Goal: Check status: Check status

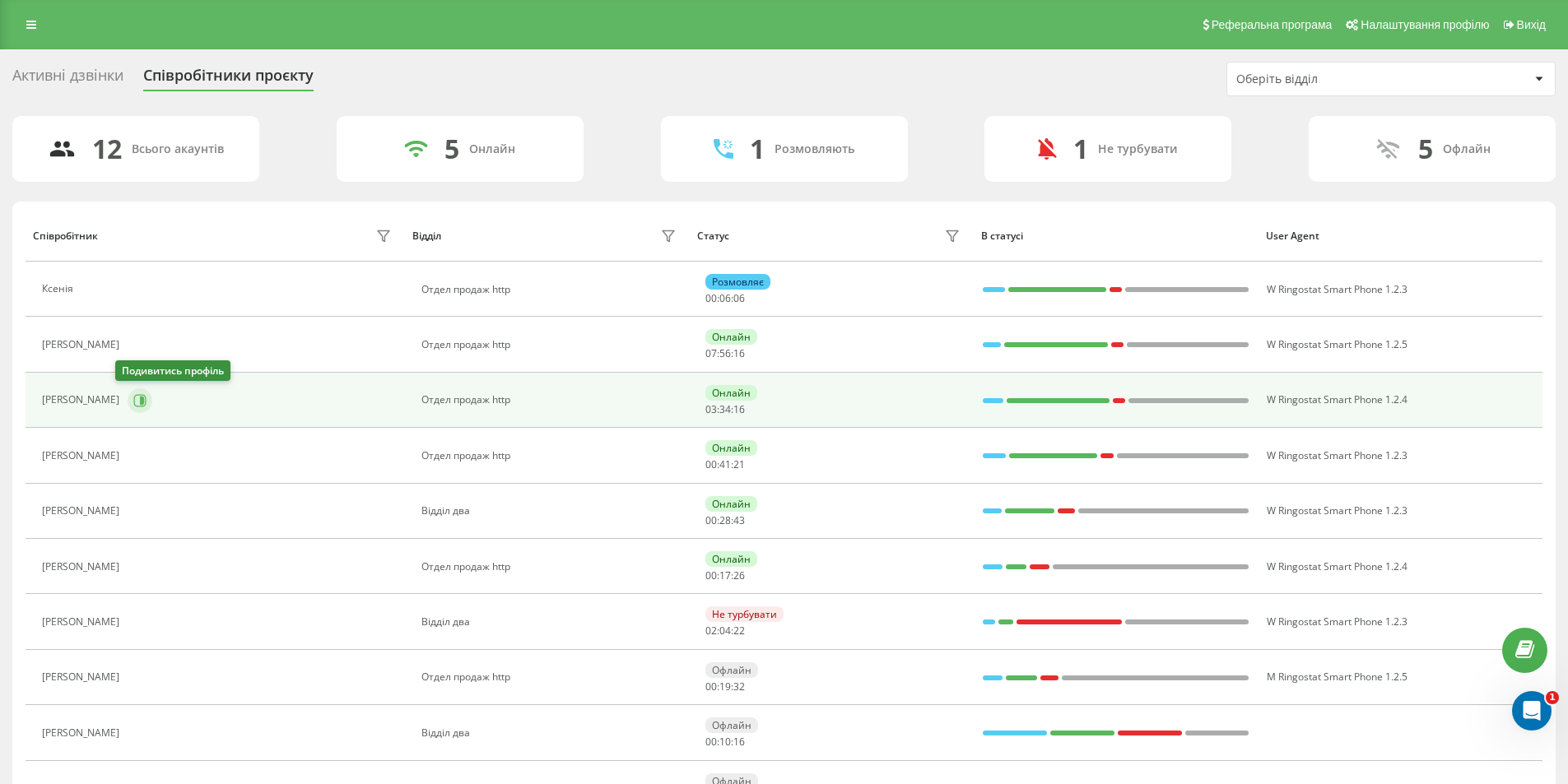
click at [133, 395] on icon at bounding box center [139, 400] width 13 height 13
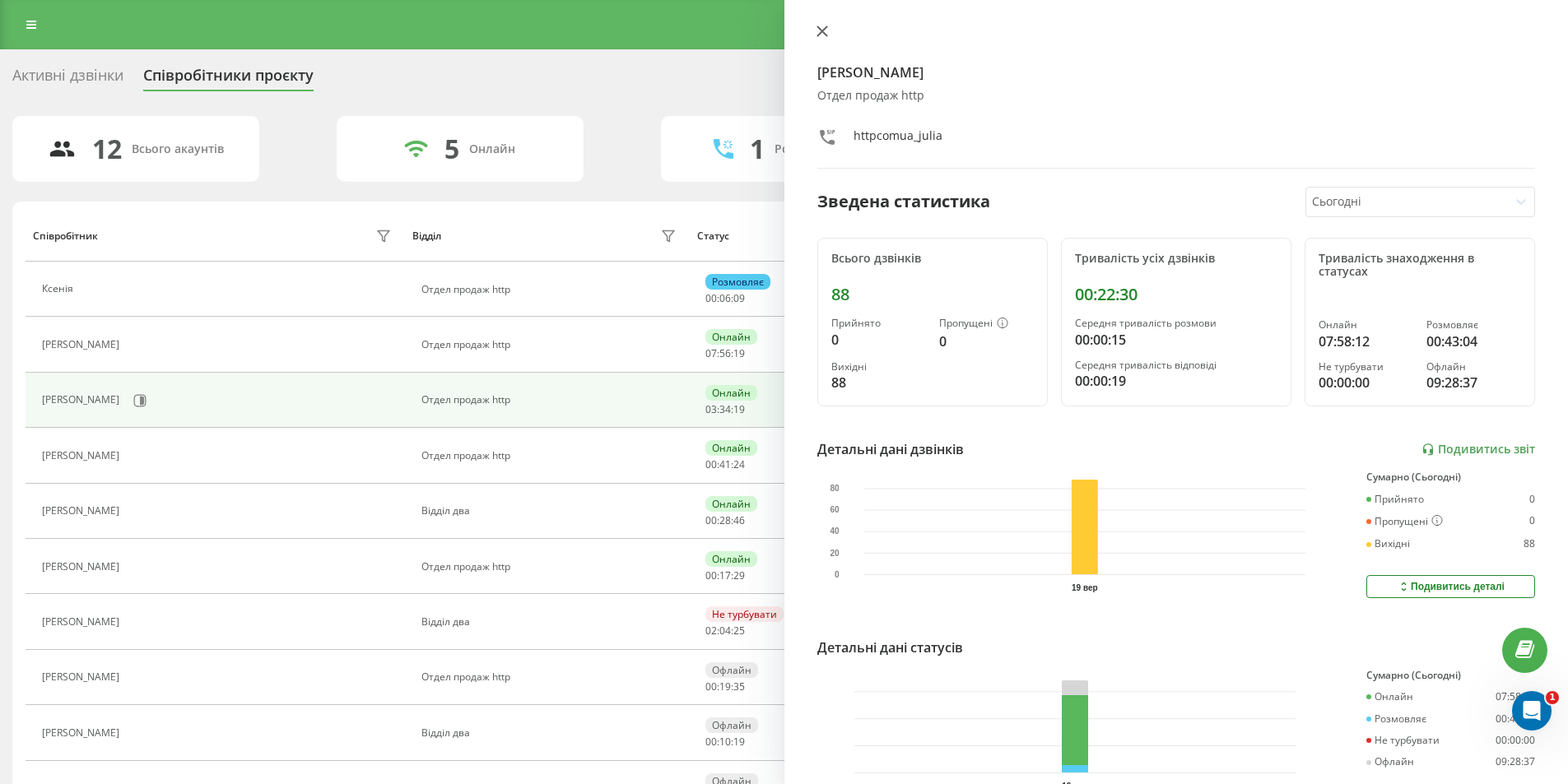
click at [821, 29] on icon at bounding box center [822, 31] width 12 height 12
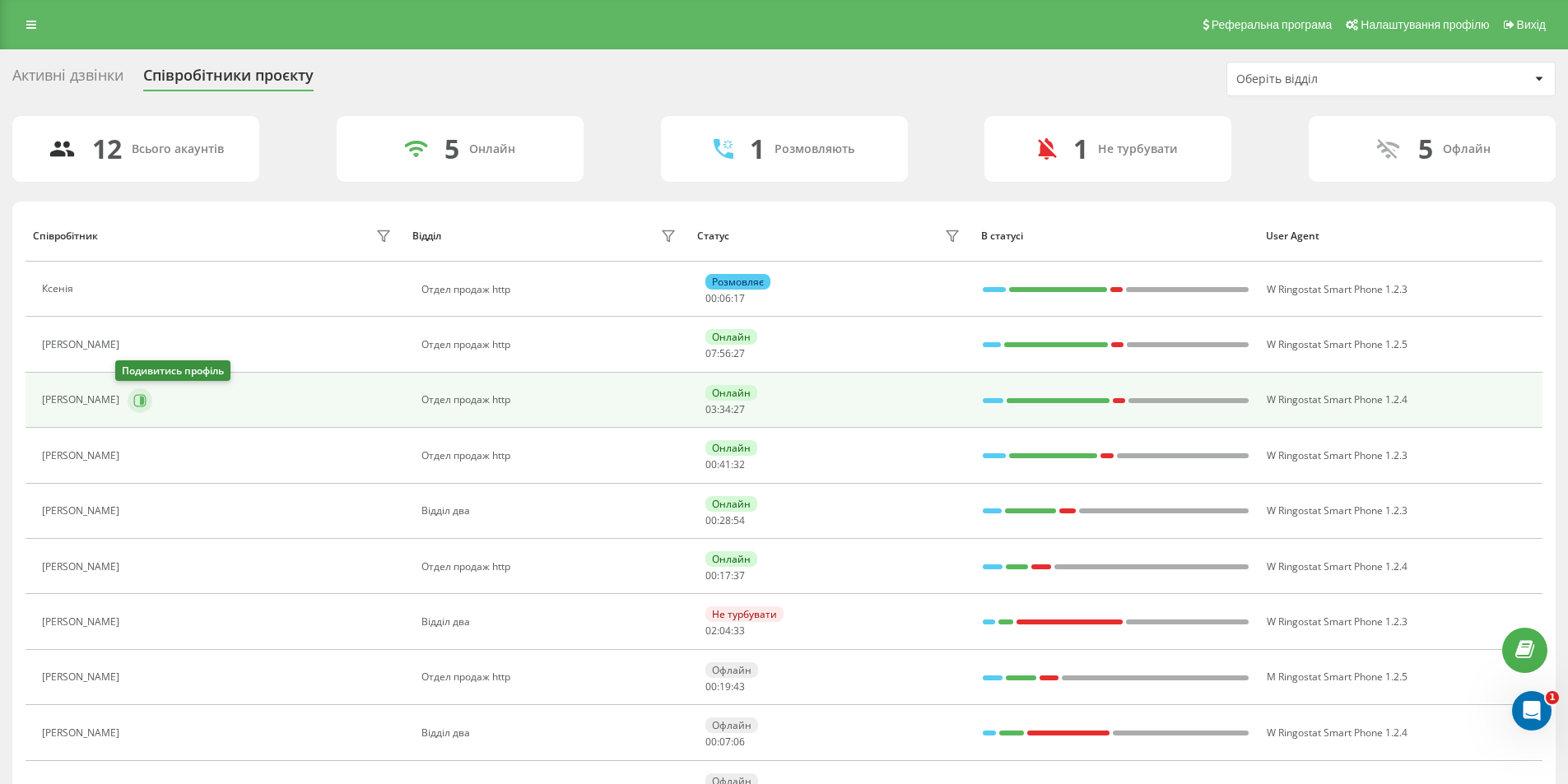
click at [140, 402] on icon at bounding box center [142, 400] width 4 height 8
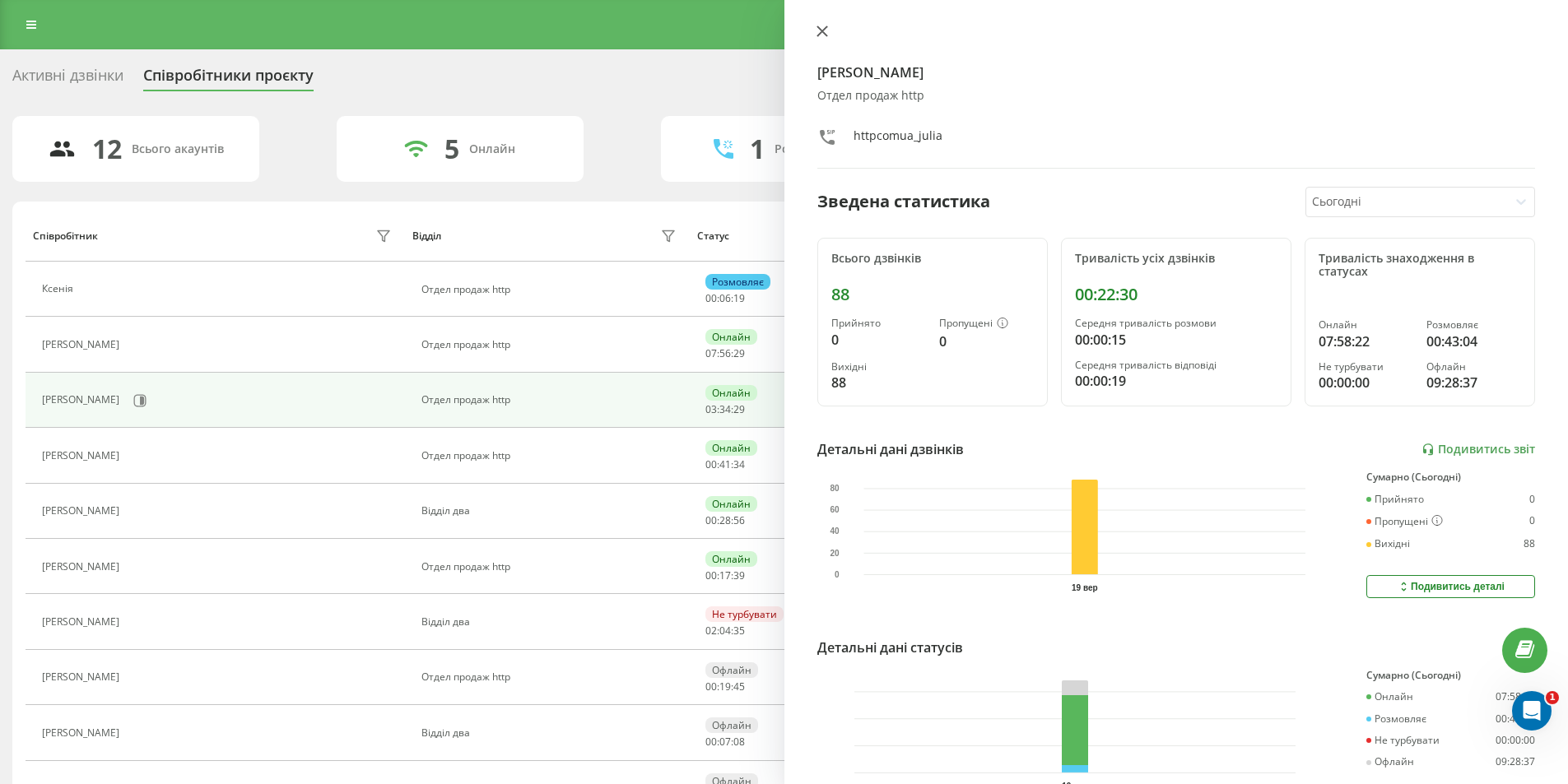
click at [826, 34] on icon at bounding box center [822, 31] width 12 height 12
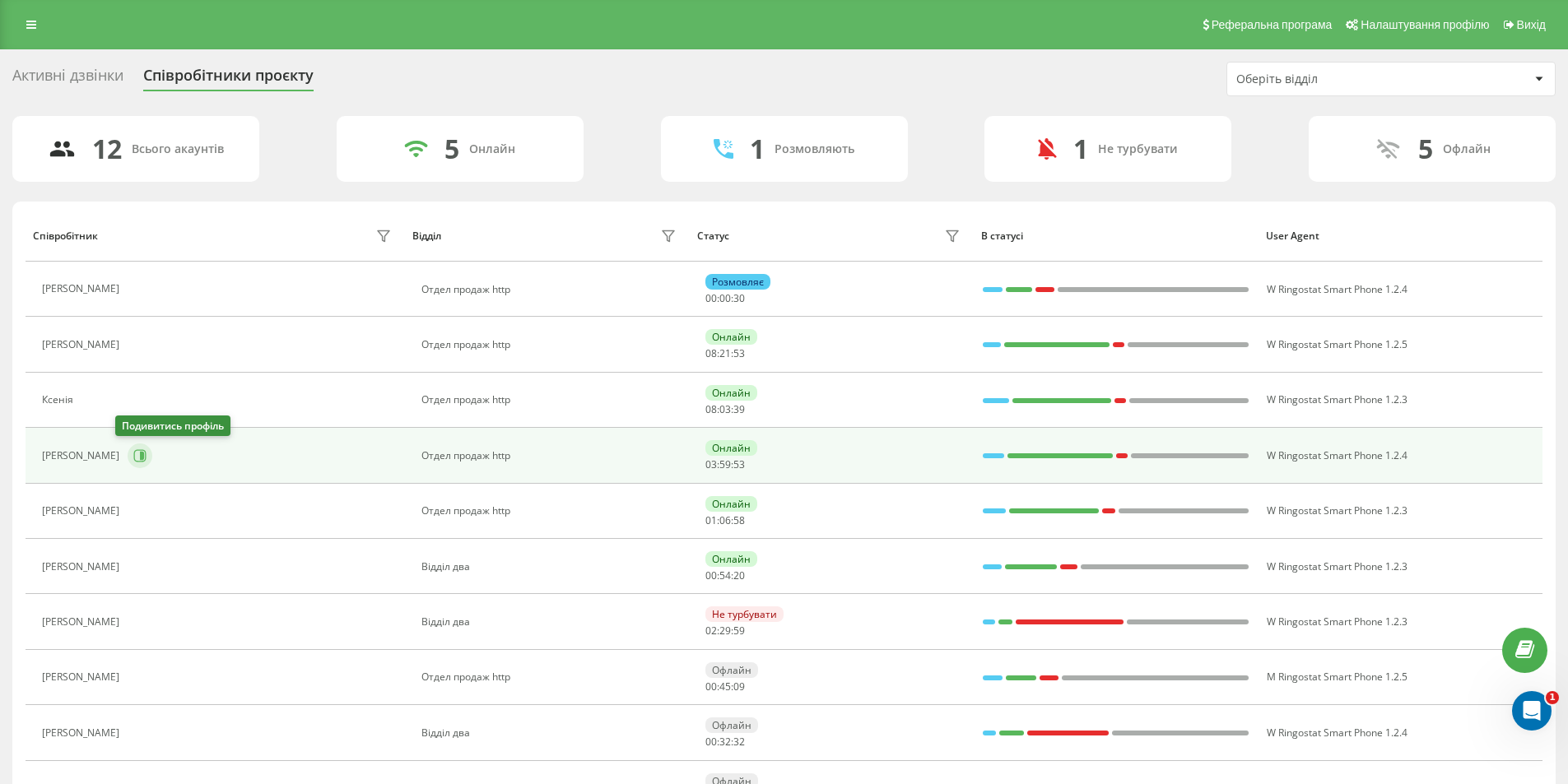
click at [140, 456] on icon at bounding box center [142, 455] width 4 height 8
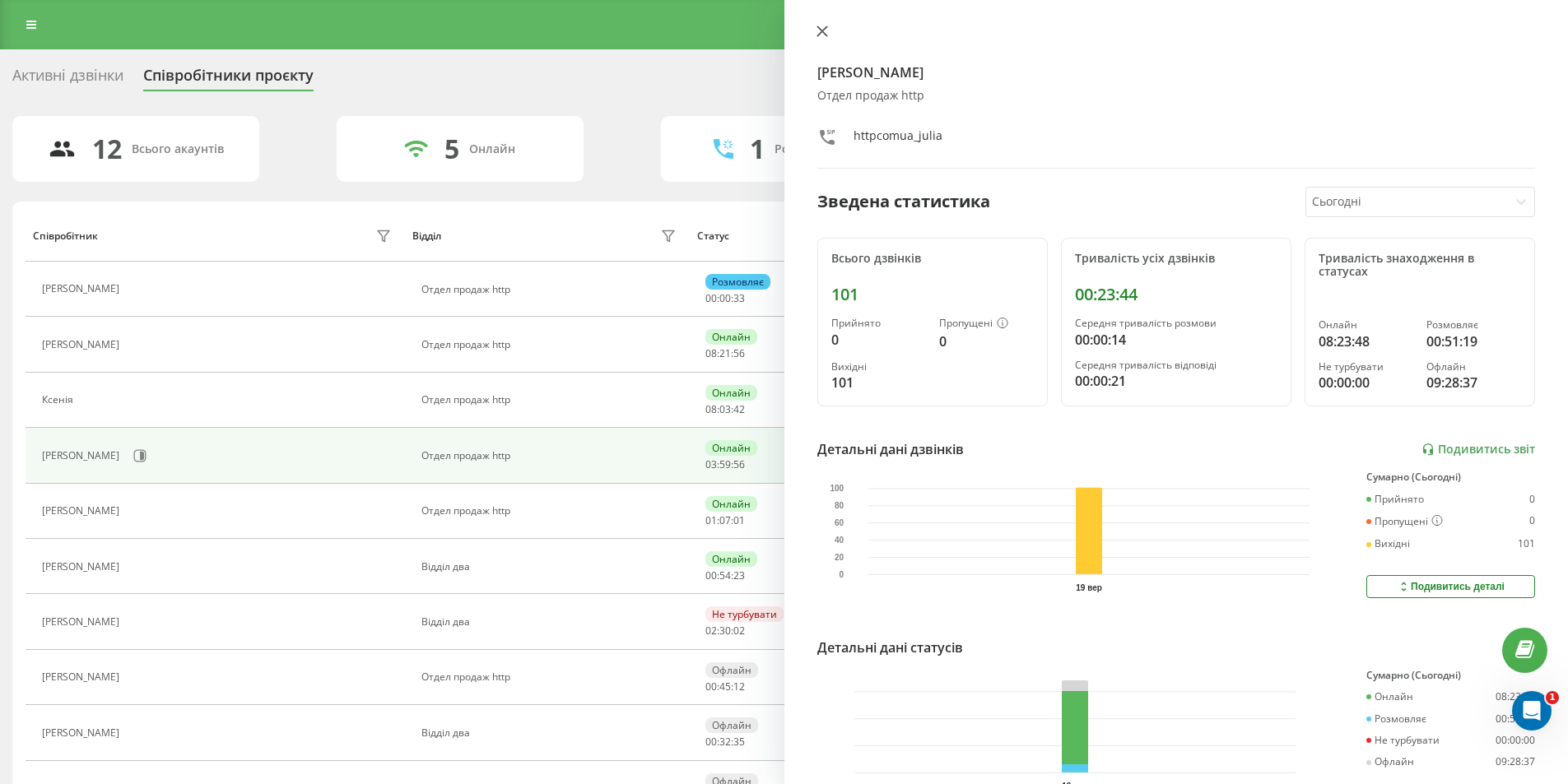
click at [821, 29] on icon at bounding box center [822, 31] width 12 height 12
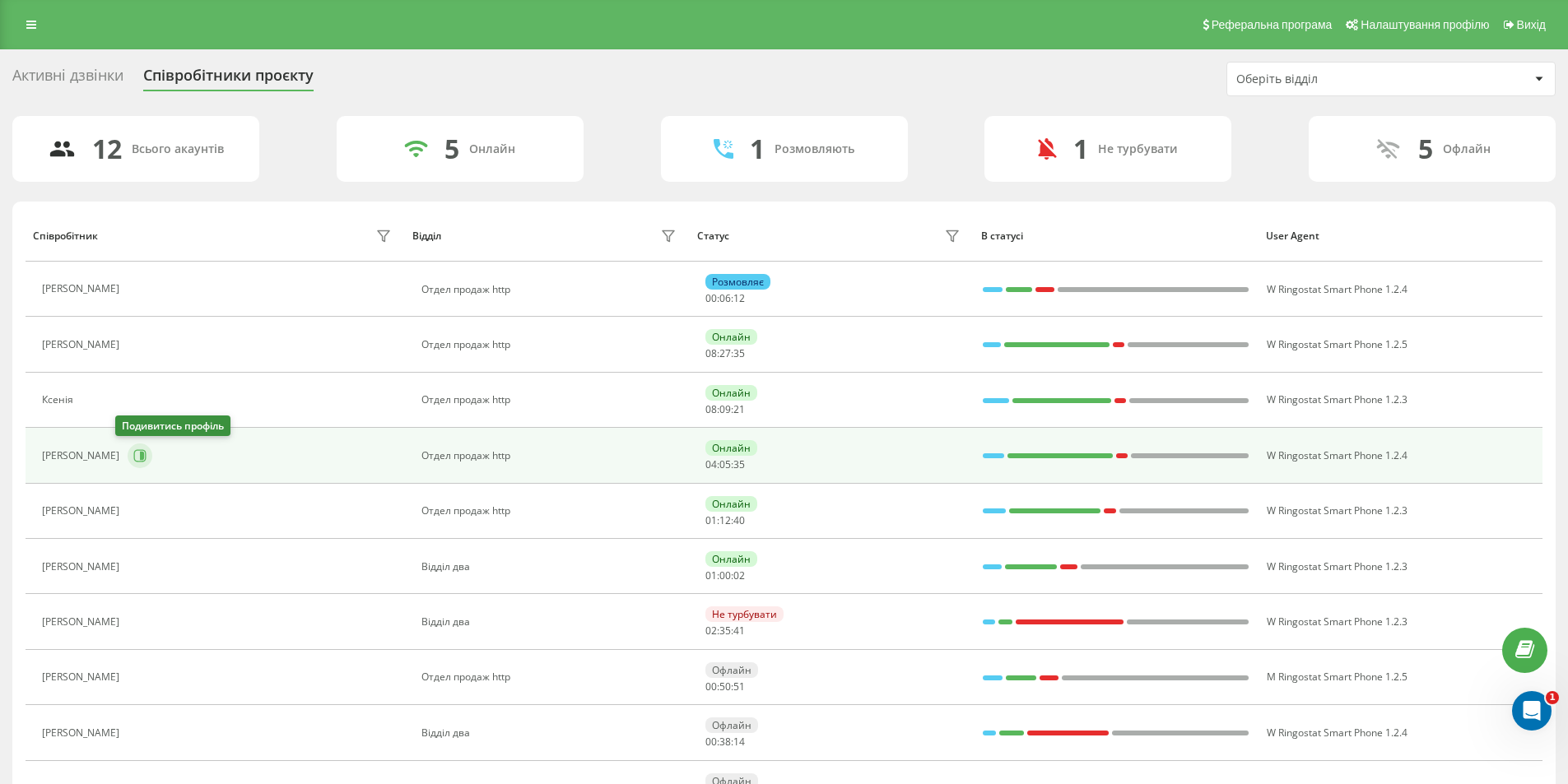
click at [133, 456] on icon at bounding box center [139, 455] width 13 height 13
